Goal: Information Seeking & Learning: Learn about a topic

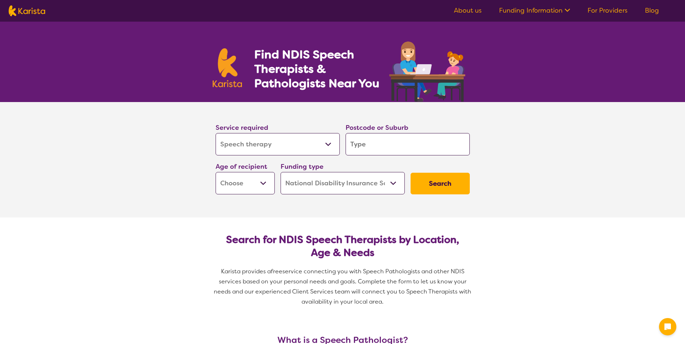
select select "Speech therapy"
select select "NDIS"
select select "Speech therapy"
select select "NDIS"
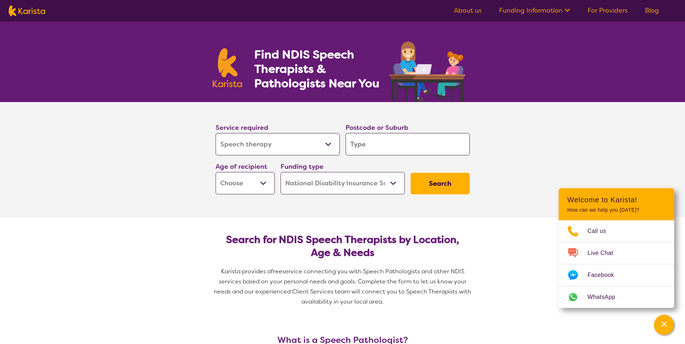
click at [223, 148] on select "Allied Health Assistant Assessment ([MEDICAL_DATA] or [MEDICAL_DATA]) Behaviour…" at bounding box center [278, 144] width 124 height 22
click at [169, 146] on section "Service required Allied Health Assistant Assessment ([MEDICAL_DATA] or [MEDICAL…" at bounding box center [342, 160] width 685 height 116
click at [389, 142] on input "search" at bounding box center [407, 144] width 124 height 22
type input "3"
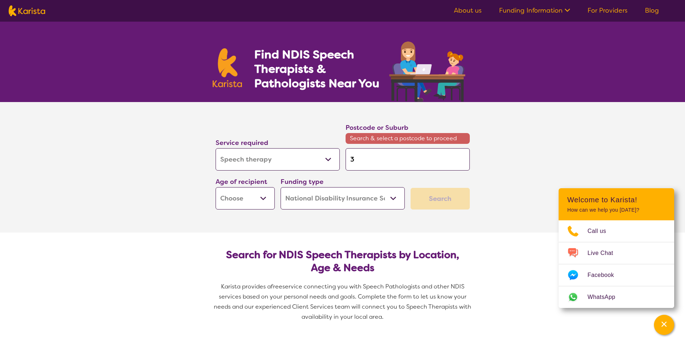
type input "39"
type input "397"
type input "3977"
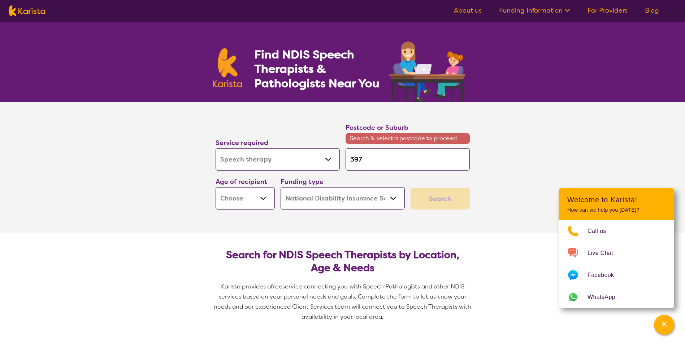
type input "3977"
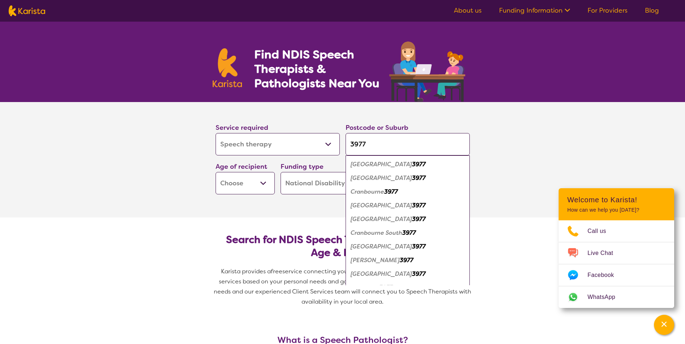
type input "3977"
click at [260, 189] on select "Early Childhood - 0 to 9 Child - 10 to 11 Adolescent - 12 to 17 Adult - 18 to 6…" at bounding box center [245, 183] width 59 height 22
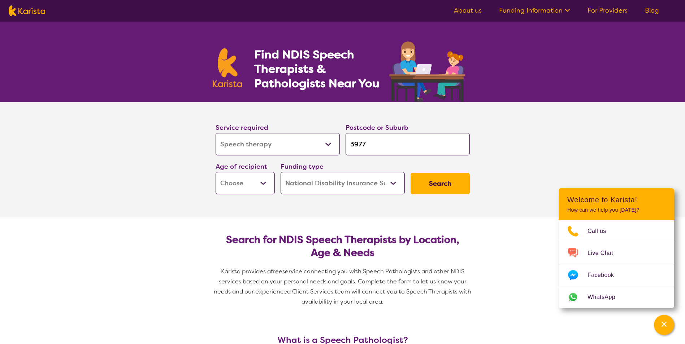
select select "EC"
click at [216, 172] on select "Early Childhood - 0 to 9 Child - 10 to 11 Adolescent - 12 to 17 Adult - 18 to 6…" at bounding box center [245, 183] width 59 height 22
select select "EC"
click at [334, 188] on select "Home Care Package (HCP) National Disability Insurance Scheme (NDIS) I don't know" at bounding box center [343, 183] width 124 height 22
select select
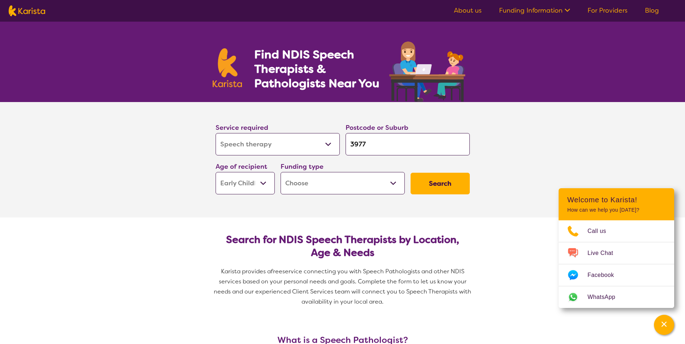
click at [281, 172] on select "Home Care Package (HCP) National Disability Insurance Scheme (NDIS) I don't know" at bounding box center [343, 183] width 124 height 22
select select
click at [451, 182] on button "Search" at bounding box center [439, 184] width 59 height 22
click at [355, 184] on select "Home Care Package (HCP) National Disability Insurance Scheme (NDIS) I don't know" at bounding box center [343, 183] width 124 height 22
select select "i-don-t-know"
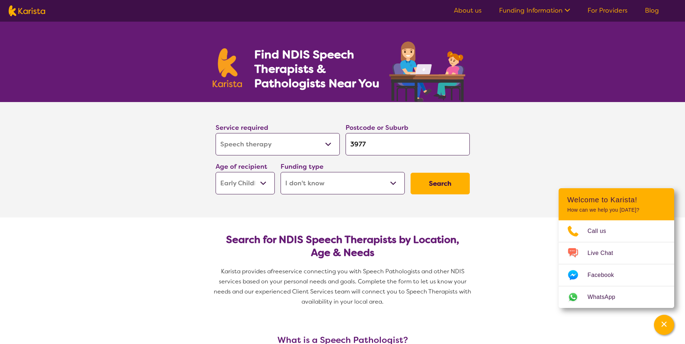
click at [281, 172] on select "Home Care Package (HCP) National Disability Insurance Scheme (NDIS) I don't know" at bounding box center [343, 183] width 124 height 22
select select "i-don-t-know"
click at [458, 175] on button "Search" at bounding box center [439, 184] width 59 height 22
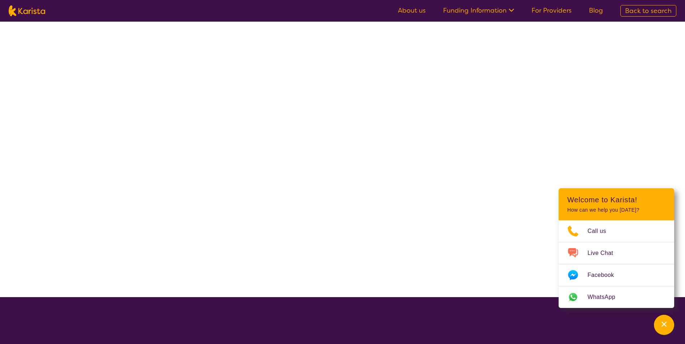
select select "Speech therapy"
select select "EC"
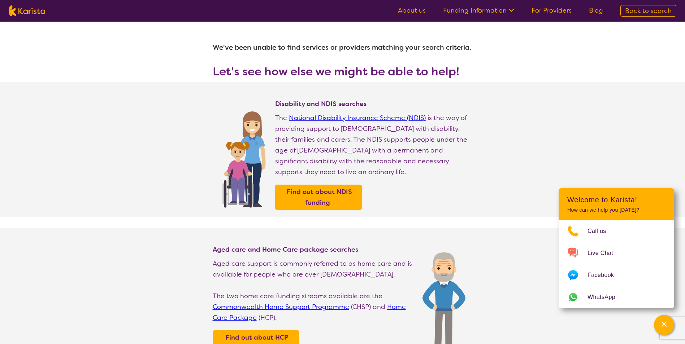
select select "Speech therapy"
select select "EC"
select select "NDIS"
select select "Speech therapy"
select select "EC"
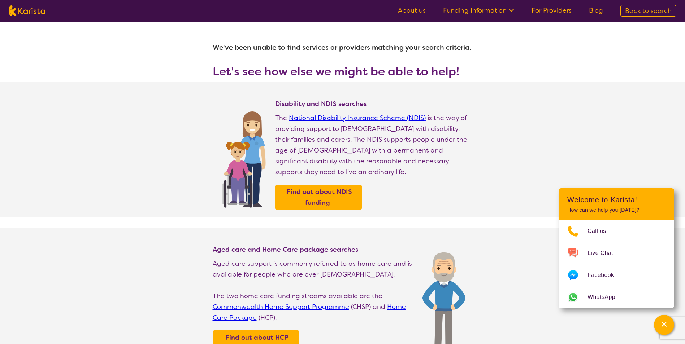
select select "NDIS"
